Goal: Task Accomplishment & Management: Complete application form

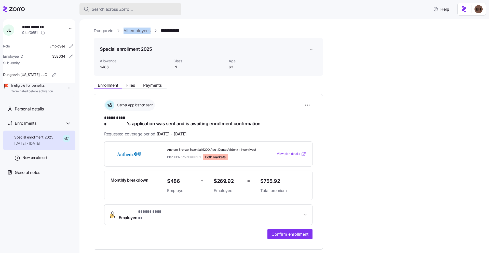
click at [107, 10] on span "Search across Zorro..." at bounding box center [112, 9] width 41 height 6
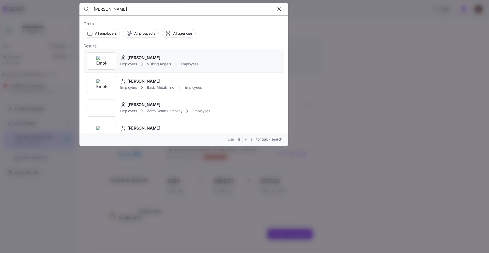
type input "[PERSON_NAME]"
click at [148, 58] on span "[PERSON_NAME]" at bounding box center [143, 58] width 33 height 6
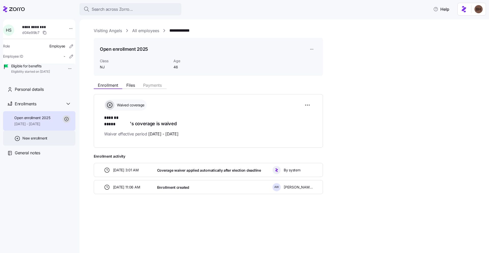
click at [43, 141] on span "New enrollment" at bounding box center [34, 138] width 25 height 5
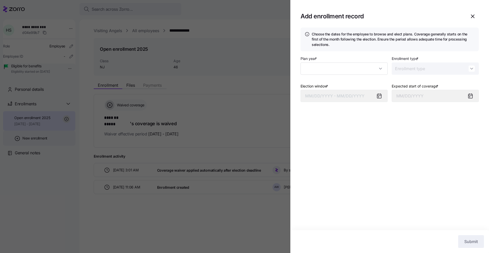
type input "2025"
type input "Special"
type input "[DATE]"
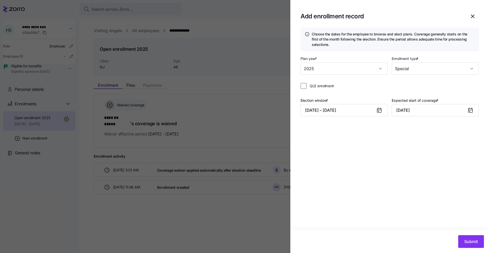
click at [65, 174] on div at bounding box center [244, 126] width 489 height 253
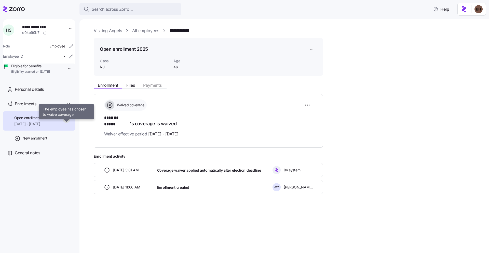
click at [66, 123] on icon at bounding box center [67, 119] width 8 height 8
click at [309, 106] on html "**********" at bounding box center [244, 125] width 489 height 250
click at [311, 51] on html "**********" at bounding box center [244, 125] width 489 height 250
click at [309, 108] on html "**********" at bounding box center [244, 125] width 489 height 250
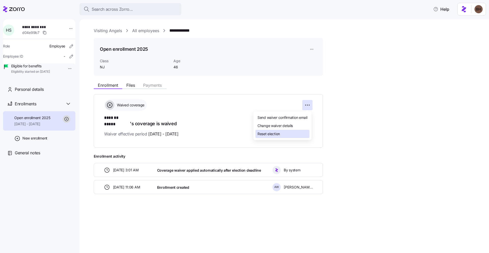
click at [272, 137] on div "Reset election" at bounding box center [283, 134] width 54 height 8
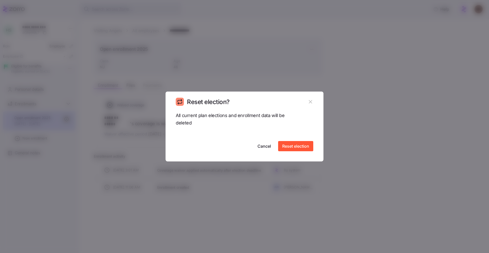
click at [313, 102] on icon "button" at bounding box center [311, 102] width 6 height 6
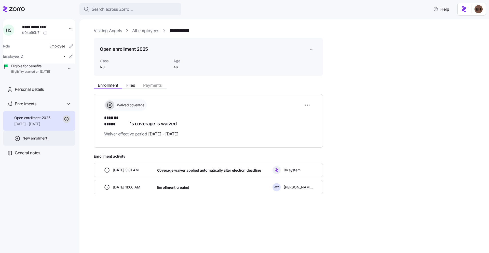
click at [39, 141] on span "New enrollment" at bounding box center [34, 138] width 25 height 5
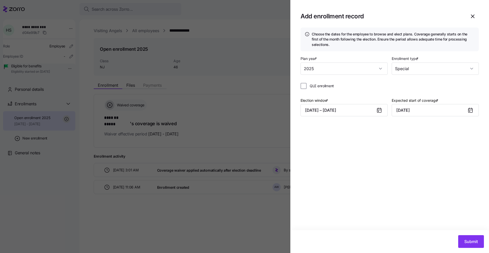
click at [379, 110] on icon at bounding box center [379, 110] width 4 height 0
click at [351, 112] on button "[DATE] – [DATE]" at bounding box center [344, 110] width 87 height 12
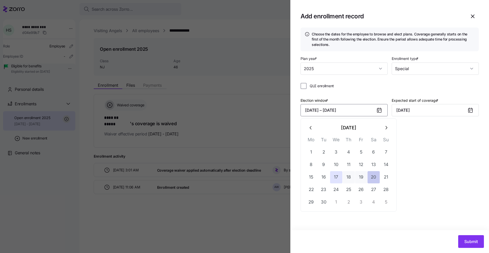
click at [370, 177] on button "20" at bounding box center [374, 177] width 12 height 12
click at [339, 179] on button "17" at bounding box center [336, 177] width 12 height 12
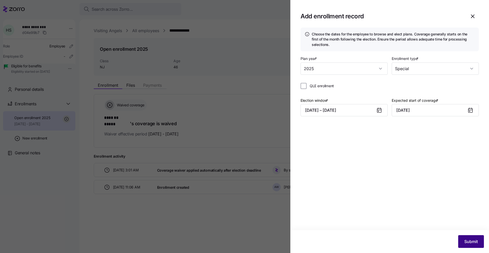
click at [466, 242] on span "Submit" at bounding box center [472, 241] width 14 height 6
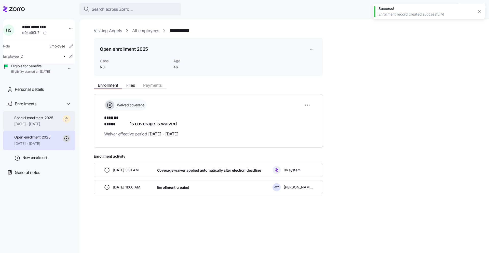
click at [34, 126] on span "[DATE] - [DATE]" at bounding box center [33, 123] width 39 height 5
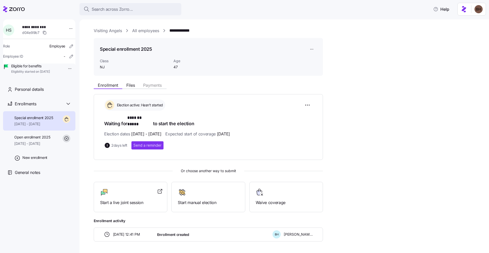
click at [237, 112] on div "Election active: Hasn't started Waiting for ******* ***** to start the election…" at bounding box center [208, 124] width 208 height 50
